Goal: Task Accomplishment & Management: Use online tool/utility

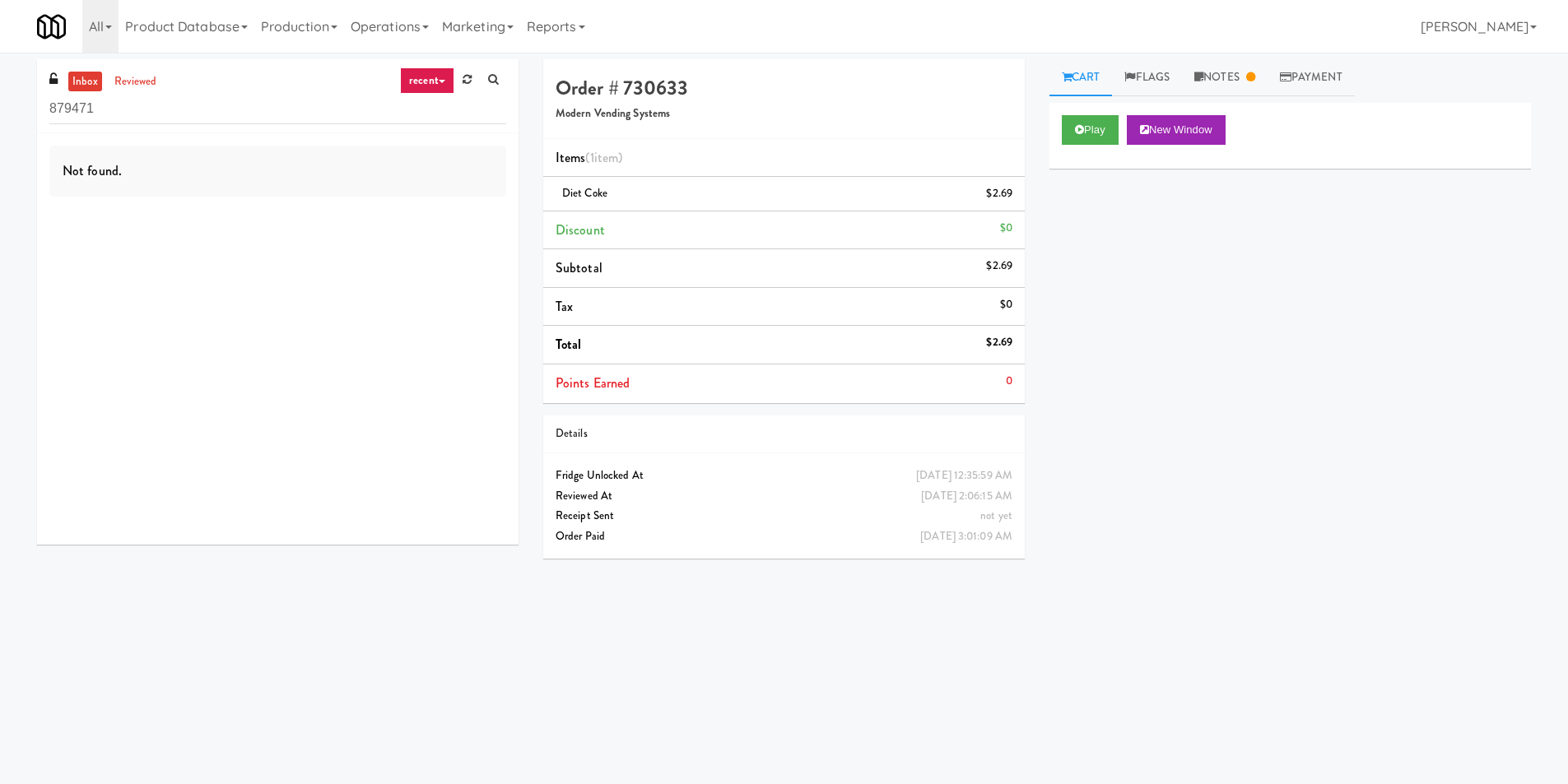
click at [135, 92] on div "879471" at bounding box center [278, 108] width 457 height 32
click at [137, 86] on link "reviewed" at bounding box center [135, 81] width 51 height 21
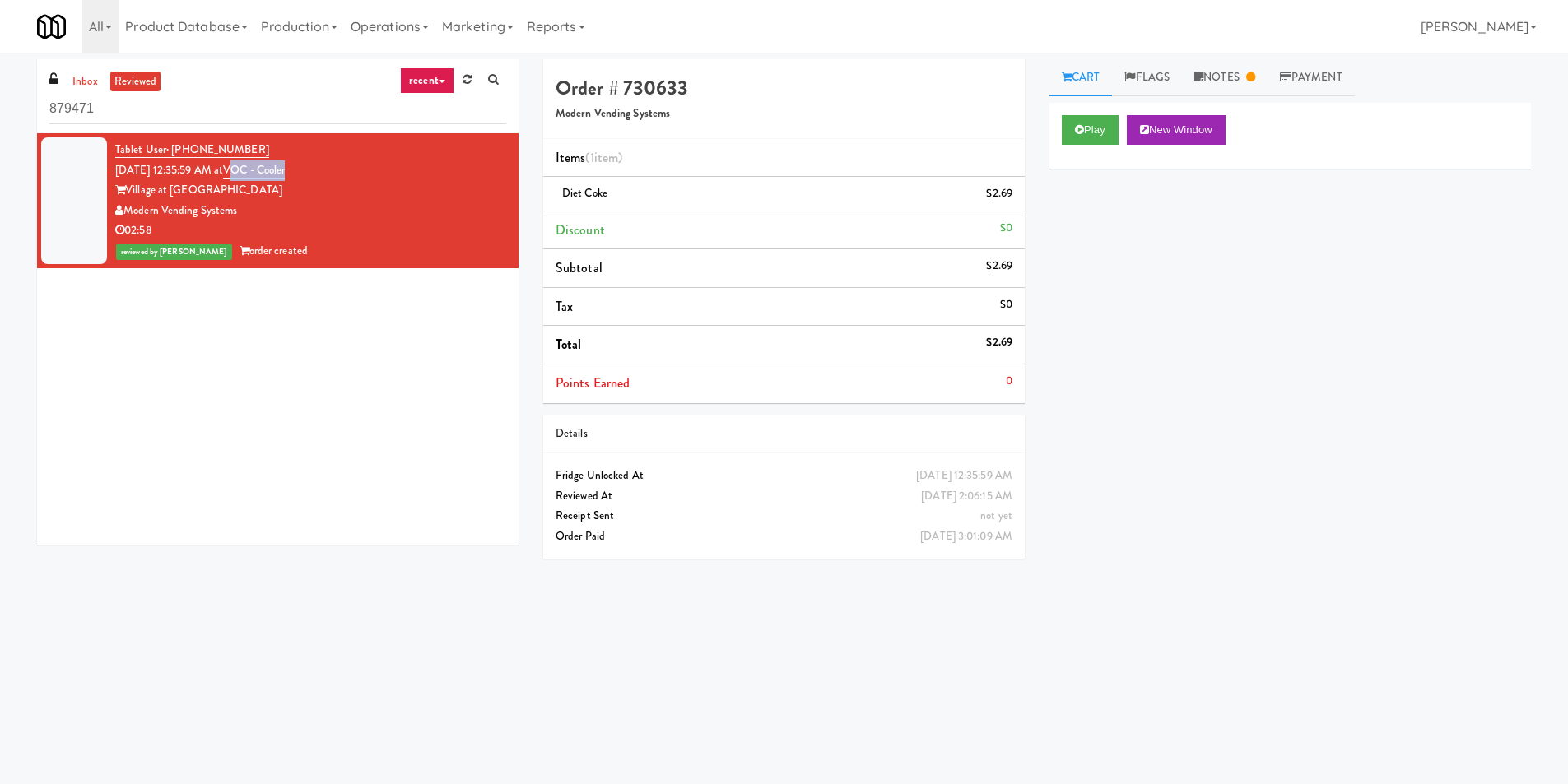
copy link "OC - Cooler"
copy link "VOC - Cooler"
drag, startPoint x: 277, startPoint y: 168, endPoint x: 249, endPoint y: 172, distance: 28.3
click at [250, 172] on div "Tablet User · (517) 243-8103 [DATE] 12:35:59 AM at [GEOGRAPHIC_DATA] at Commonw…" at bounding box center [311, 200] width 391 height 122
drag, startPoint x: 244, startPoint y: 207, endPoint x: 126, endPoint y: 207, distance: 118.0
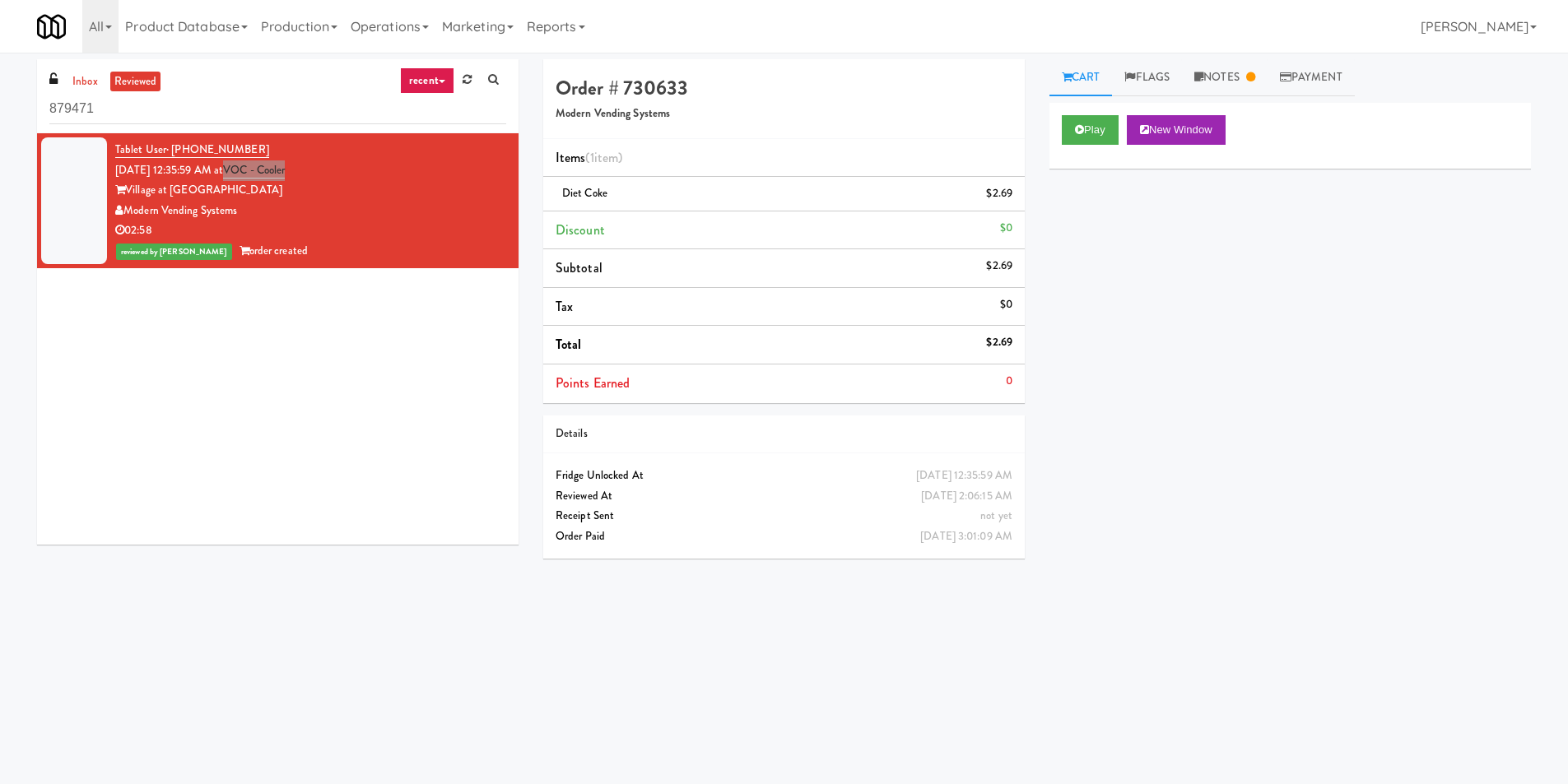
click at [126, 207] on div "Modern Vending Systems" at bounding box center [311, 210] width 391 height 21
copy div "Modern Vending Systems"
click at [1238, 84] on link "Notes" at bounding box center [1225, 77] width 86 height 37
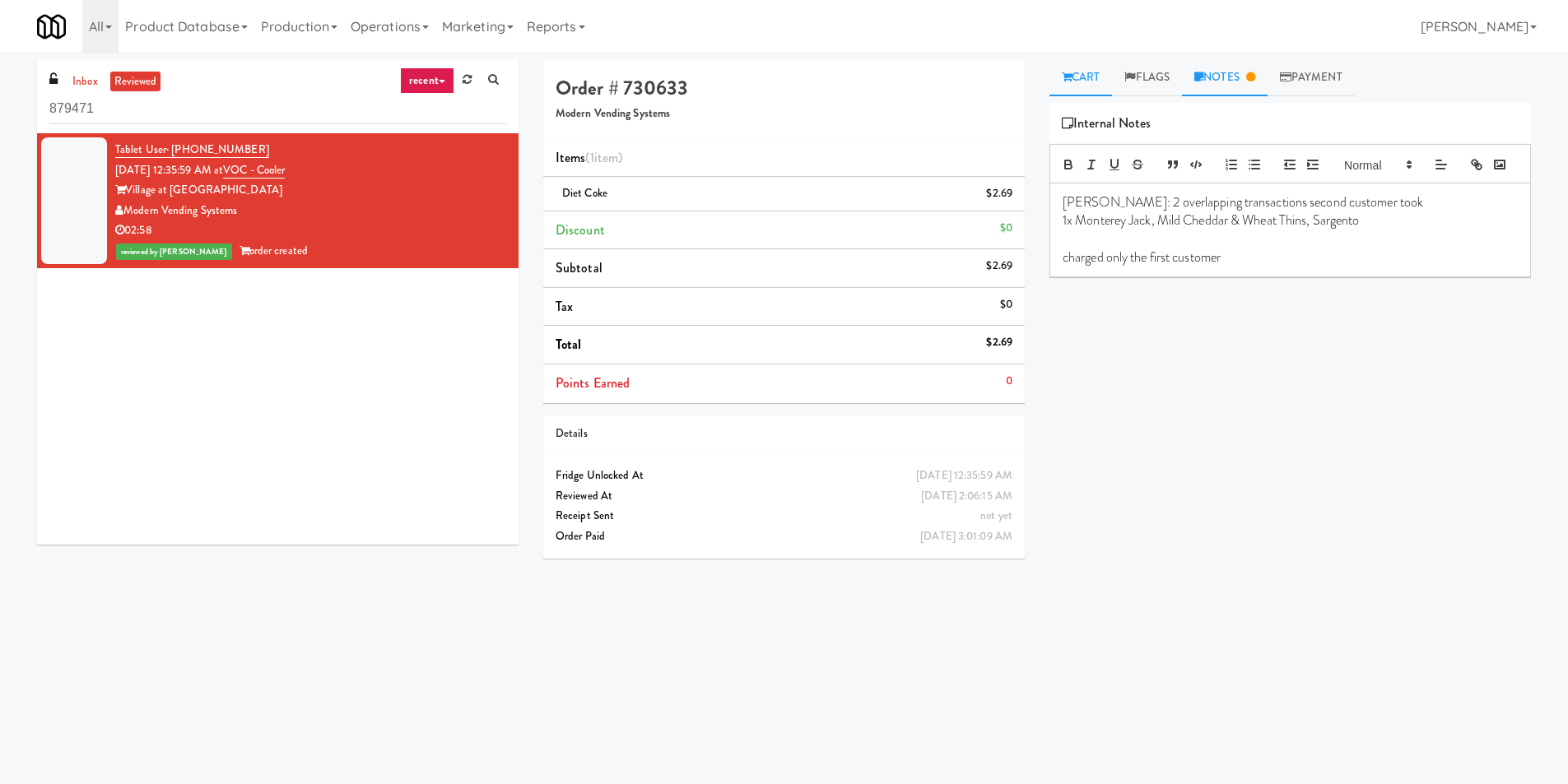
click at [1075, 72] on link "Cart" at bounding box center [1081, 77] width 64 height 37
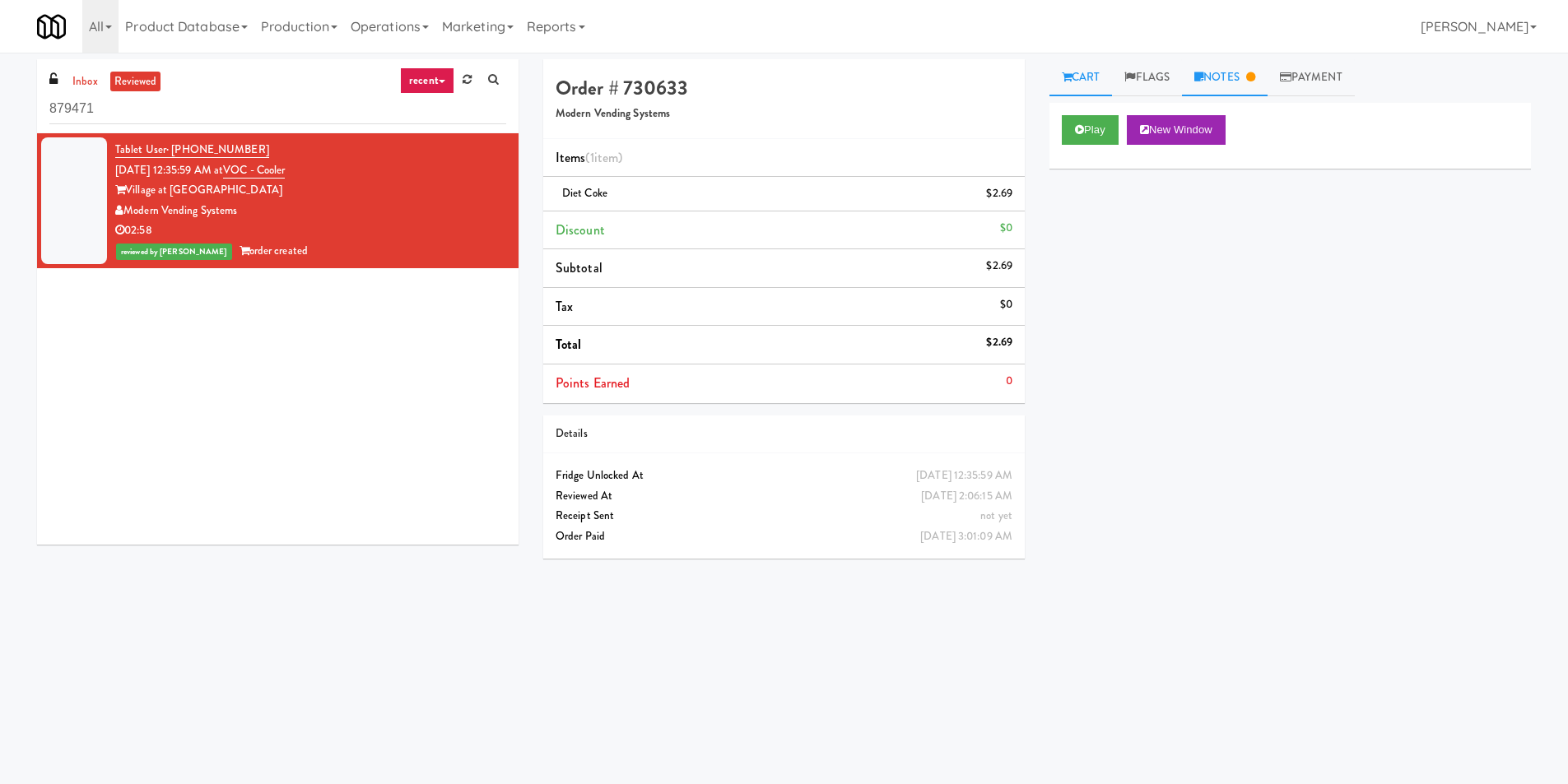
click at [1235, 64] on link "Notes" at bounding box center [1225, 77] width 86 height 37
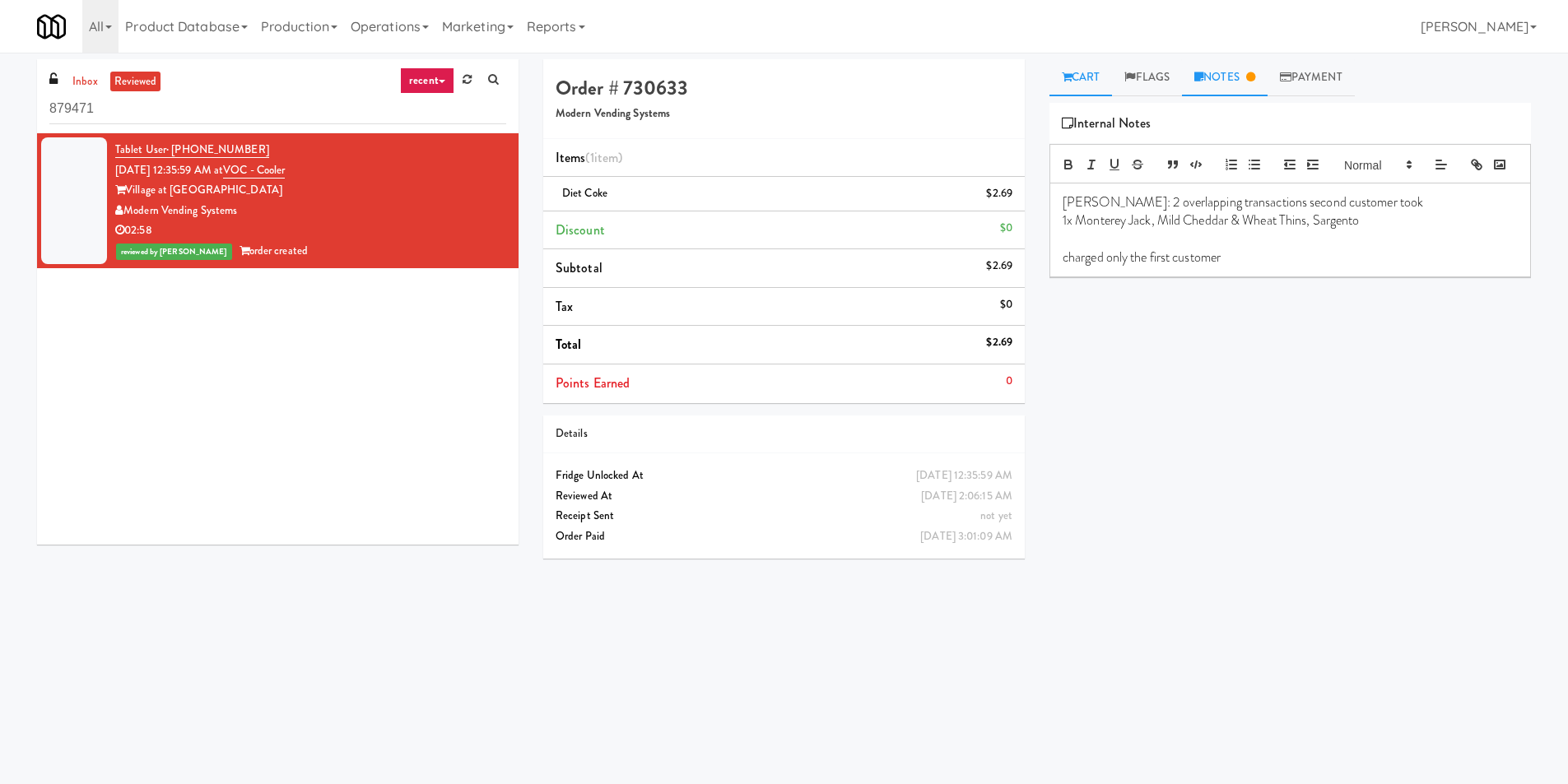
click at [1093, 76] on link "Cart" at bounding box center [1081, 77] width 64 height 37
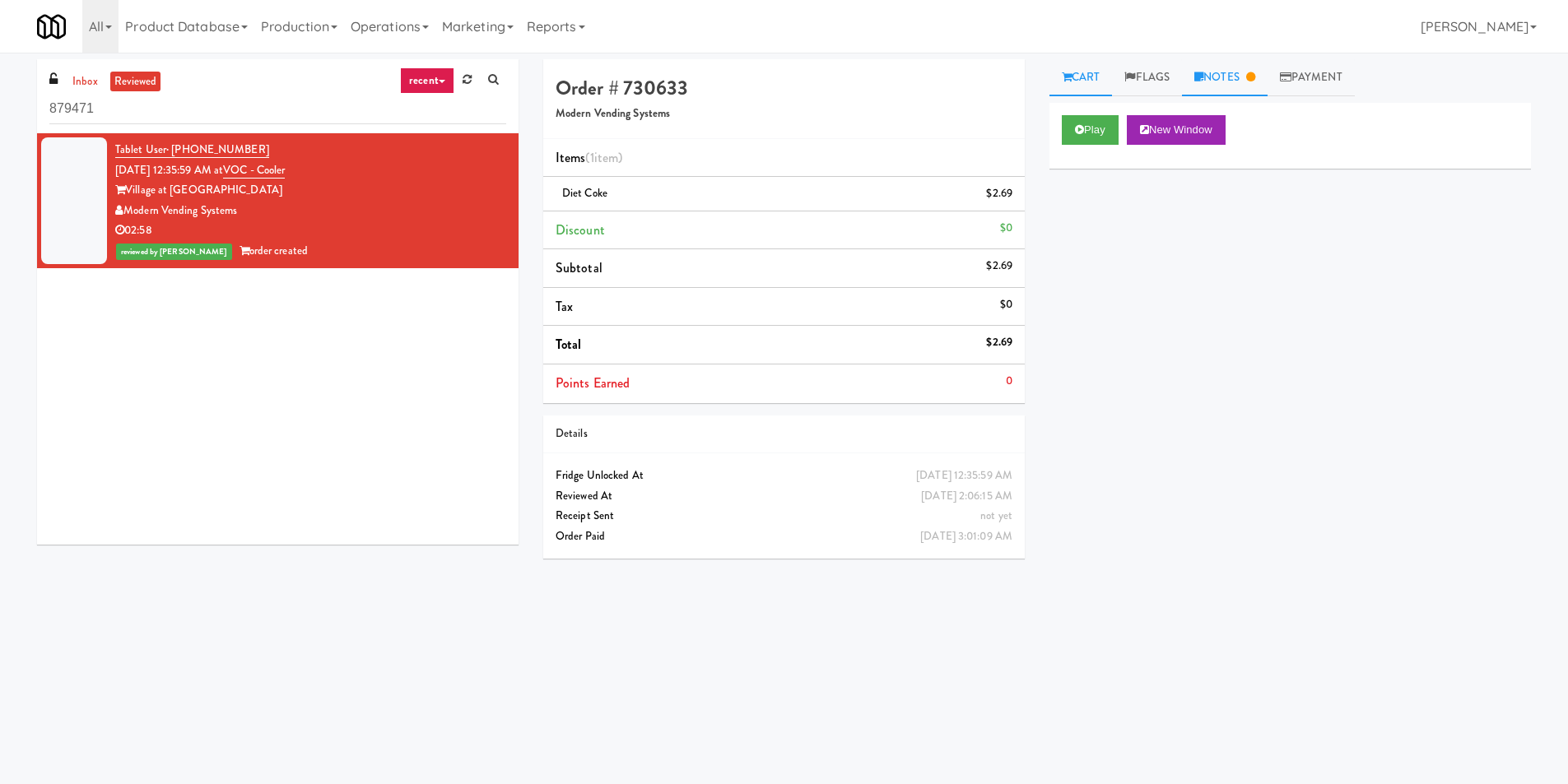
click at [1190, 67] on link "Notes" at bounding box center [1225, 77] width 86 height 37
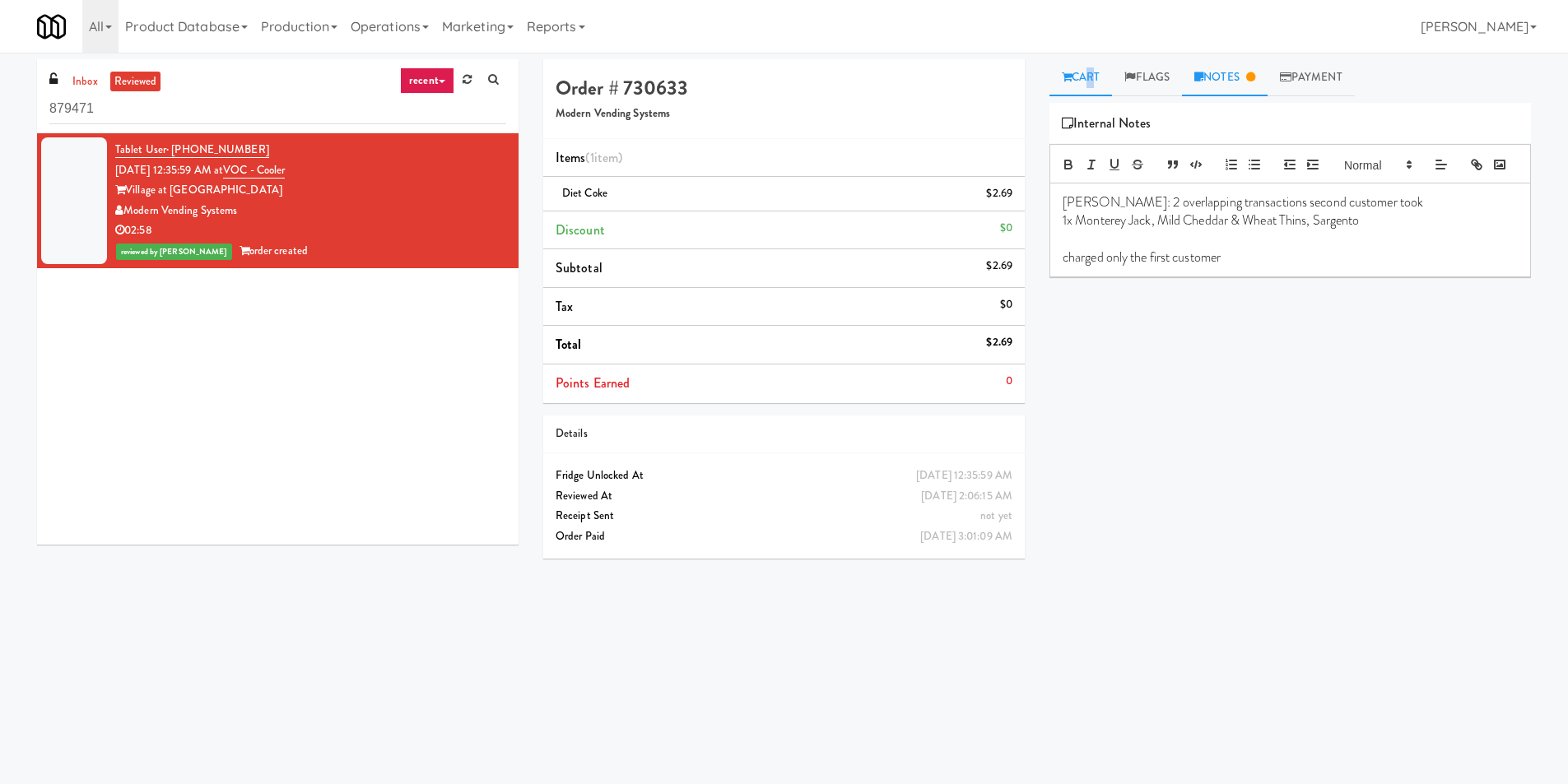
click at [1084, 68] on link "Cart" at bounding box center [1081, 77] width 64 height 37
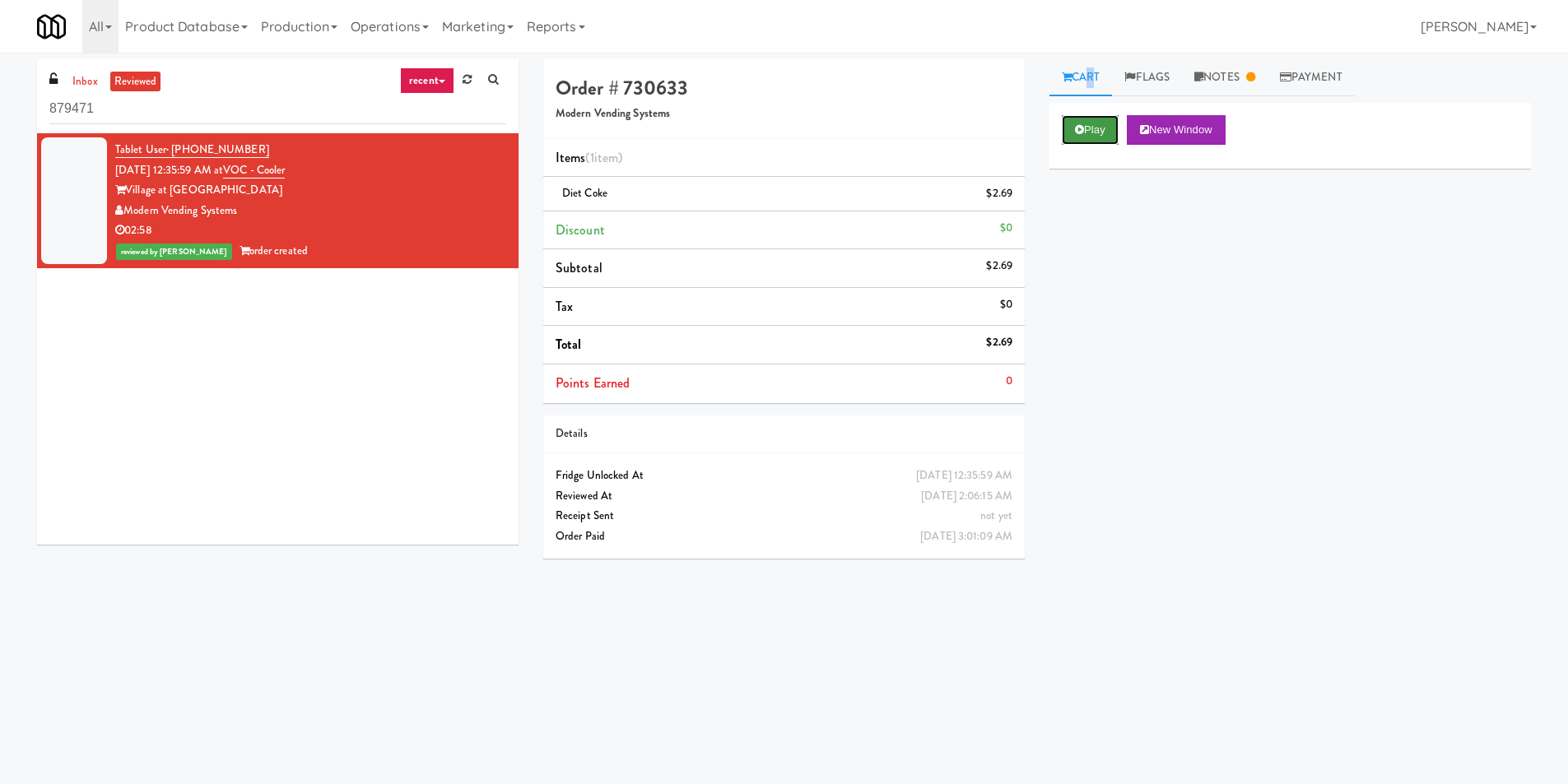
click at [1088, 130] on button "Play" at bounding box center [1090, 130] width 56 height 30
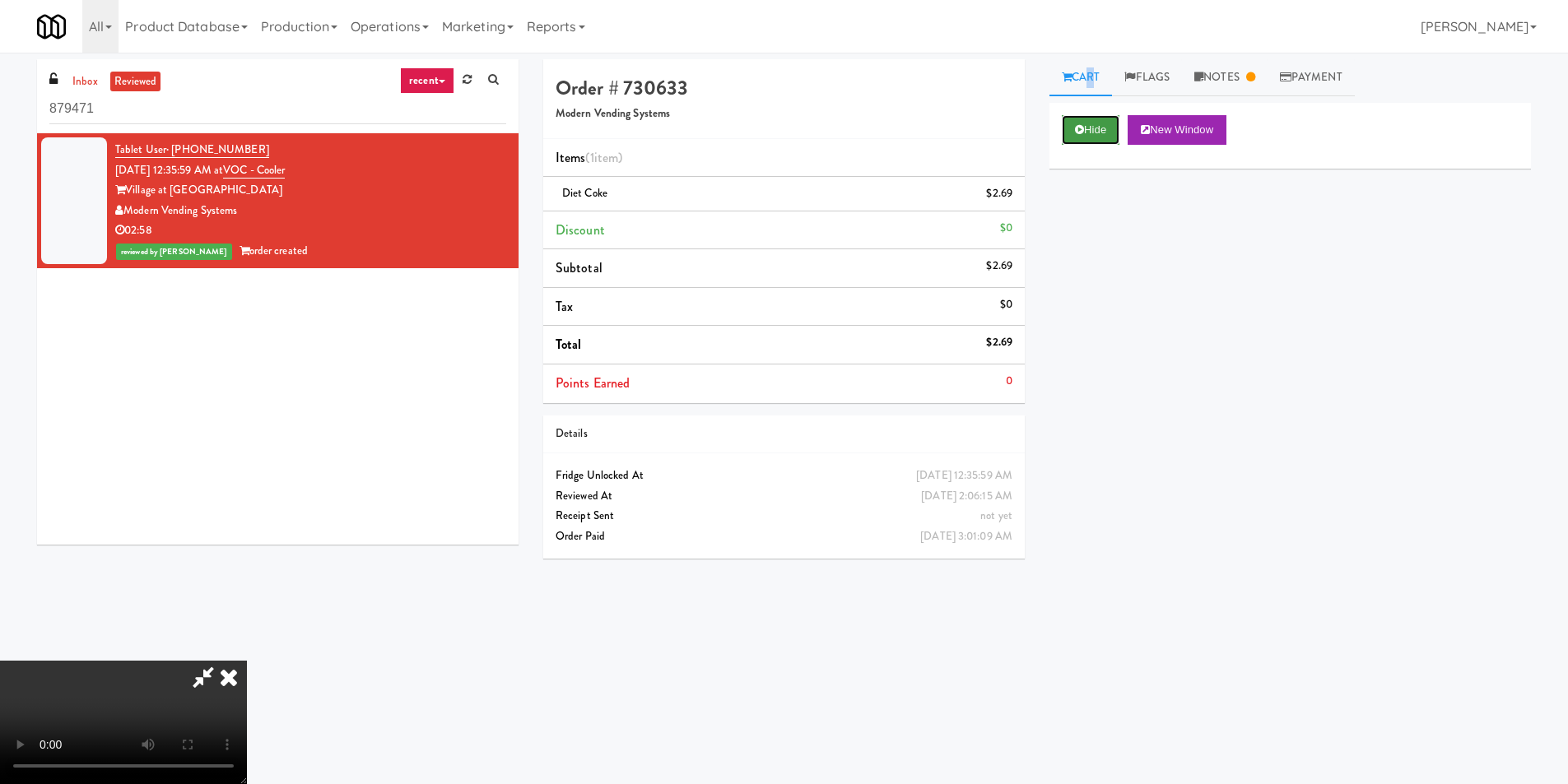
click at [1093, 133] on button "Hide" at bounding box center [1091, 130] width 57 height 30
